Goal: Information Seeking & Learning: Learn about a topic

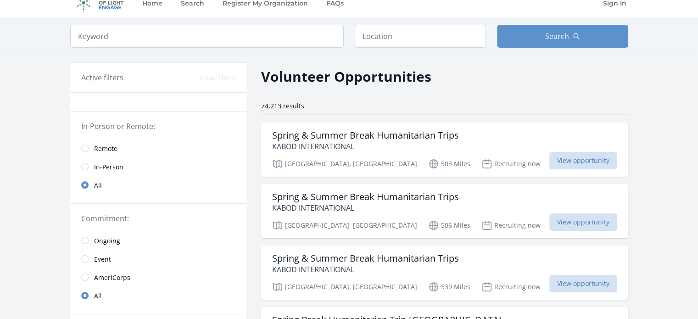
scroll to position [18, 0]
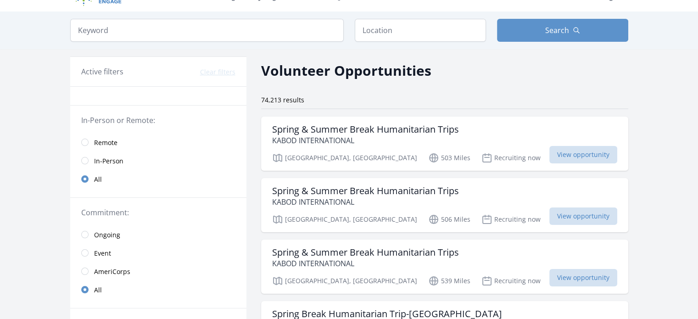
click at [89, 140] on link "Remote" at bounding box center [158, 142] width 176 height 18
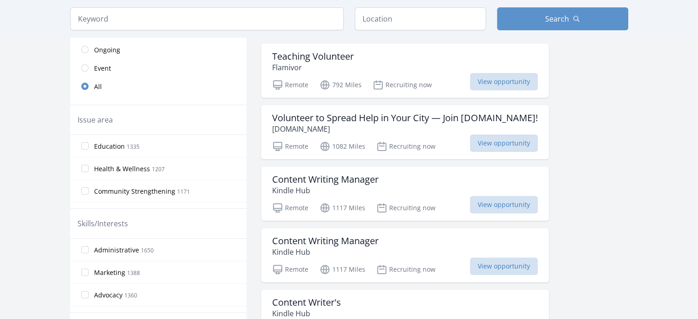
scroll to position [217, 0]
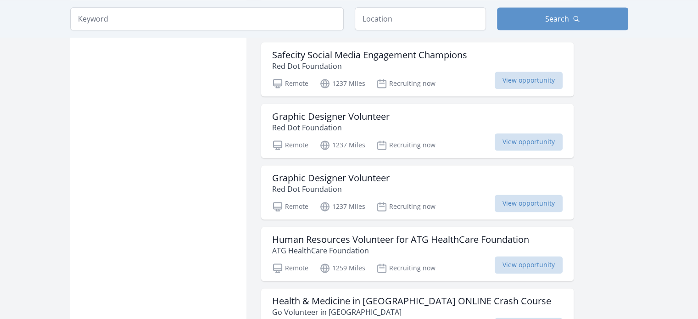
scroll to position [1216, 0]
